Goal: Task Accomplishment & Management: Manage account settings

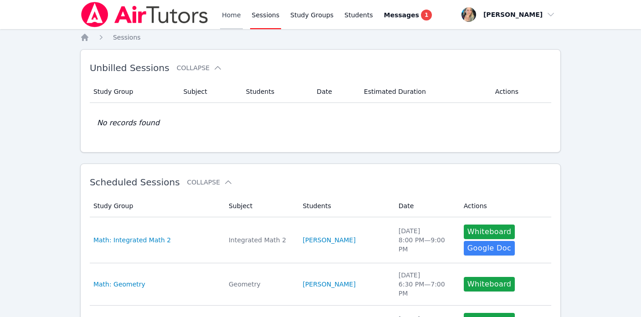
click at [232, 16] on link "Home" at bounding box center [231, 14] width 22 height 29
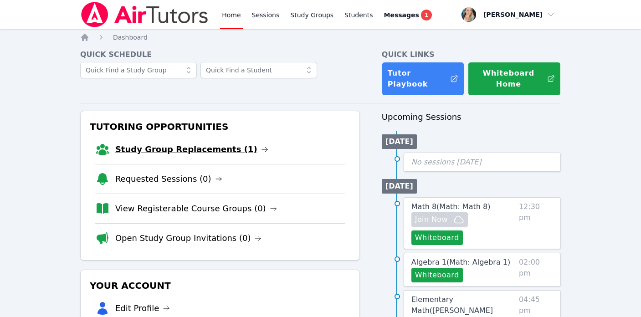
click at [177, 148] on link "Study Group Replacements (1)" at bounding box center [191, 149] width 153 height 13
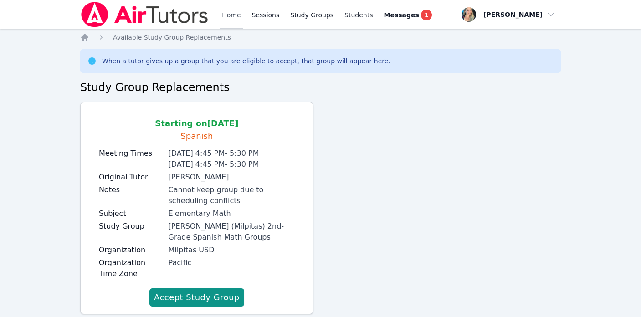
click at [232, 10] on link "Home" at bounding box center [231, 14] width 22 height 29
